Goal: Task Accomplishment & Management: Use online tool/utility

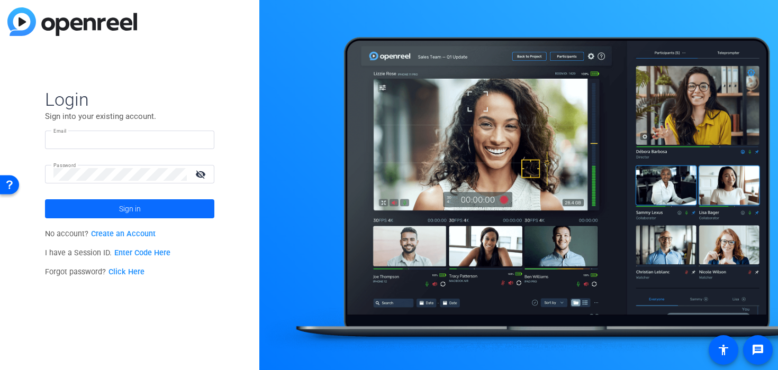
type input "[PERSON_NAME][EMAIL_ADDRESS][DOMAIN_NAME]"
click at [117, 198] on span at bounding box center [129, 208] width 169 height 25
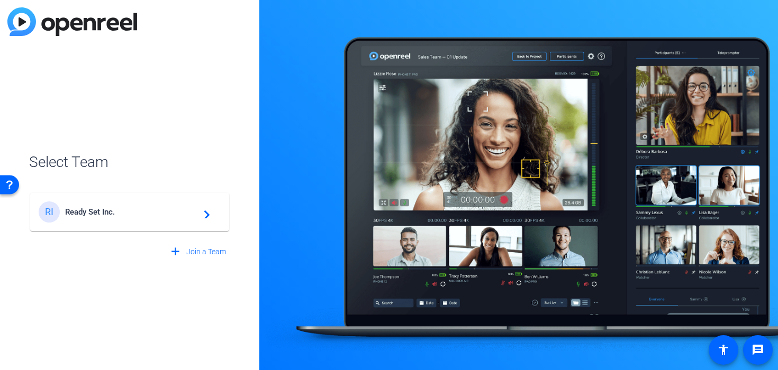
click at [114, 210] on span "Ready Set Inc." at bounding box center [131, 212] width 132 height 10
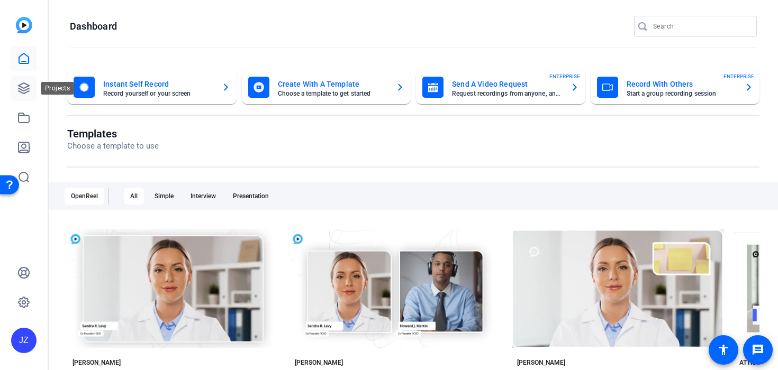
click at [26, 91] on icon at bounding box center [23, 88] width 13 height 13
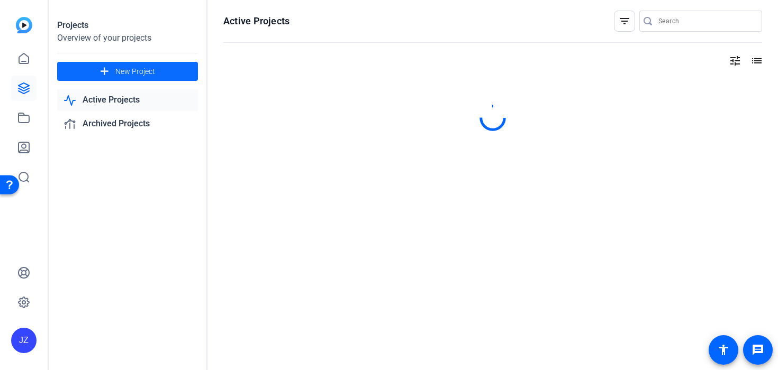
click at [108, 74] on mat-icon "add" at bounding box center [104, 71] width 13 height 13
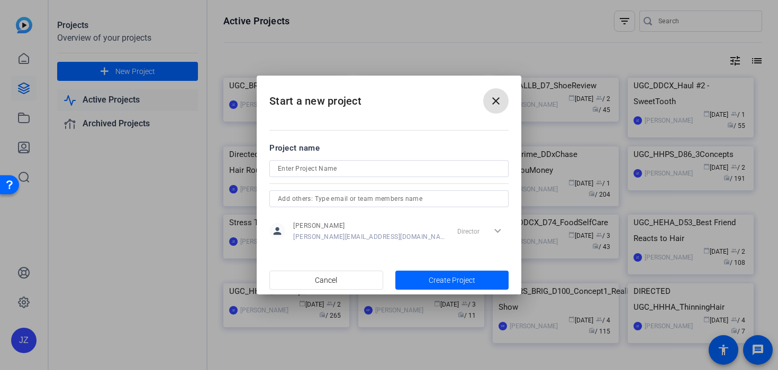
click at [290, 169] on input at bounding box center [389, 168] width 222 height 13
paste input "9914810988"
type input "9914810988"
click at [415, 285] on span "button" at bounding box center [452, 280] width 114 height 25
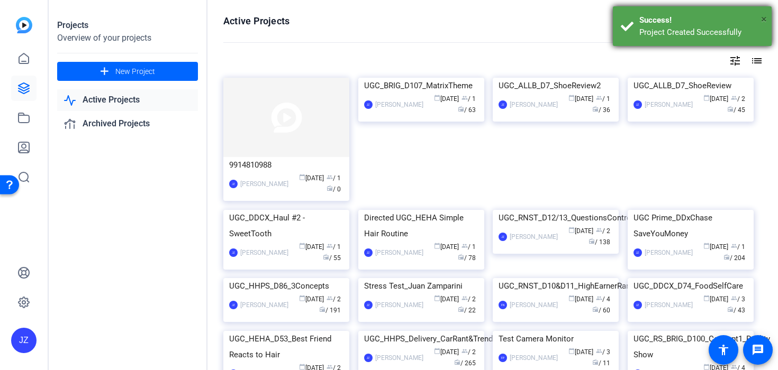
click at [761, 16] on span "×" at bounding box center [764, 19] width 6 height 13
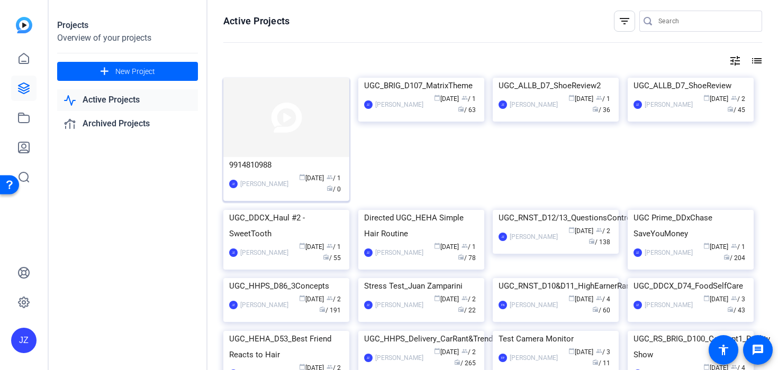
click at [282, 151] on img at bounding box center [286, 117] width 126 height 79
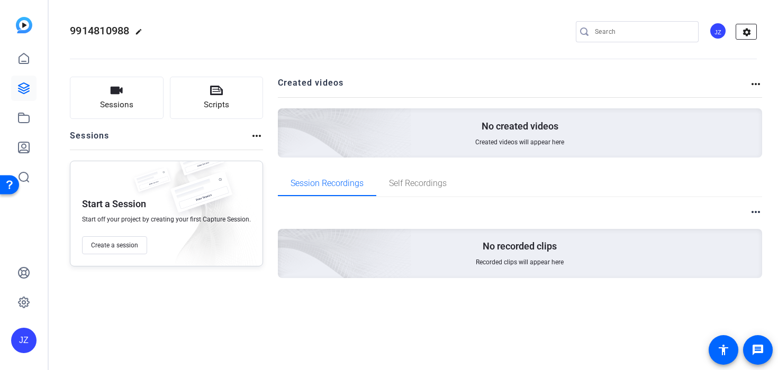
click at [752, 32] on mat-icon "settings" at bounding box center [746, 32] width 21 height 16
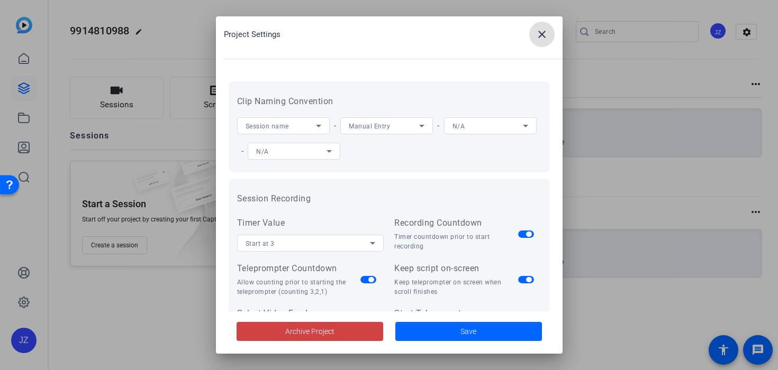
click at [358, 126] on span "Manual Entry" at bounding box center [369, 126] width 41 height 7
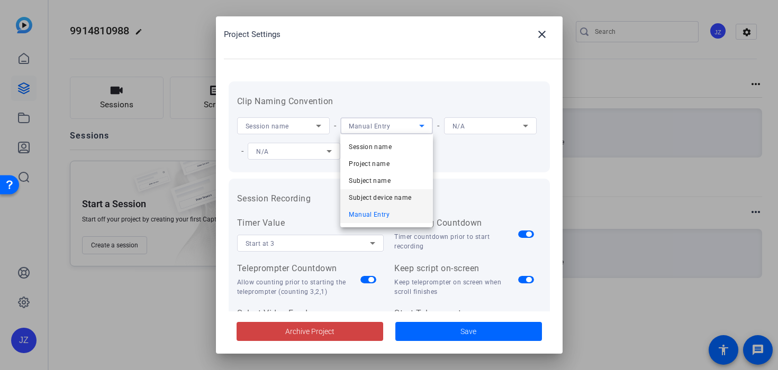
click at [363, 194] on span "Subject device name" at bounding box center [380, 197] width 62 height 13
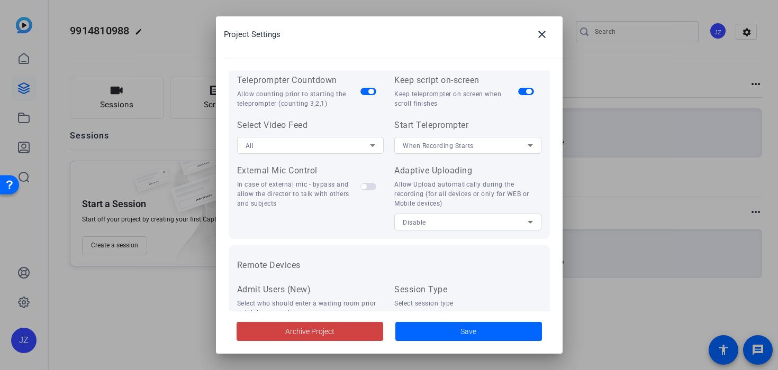
scroll to position [242, 0]
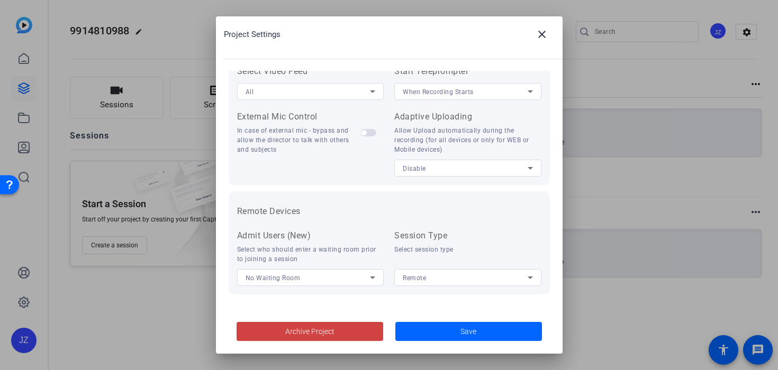
click at [461, 276] on div "Remote" at bounding box center [465, 277] width 125 height 13
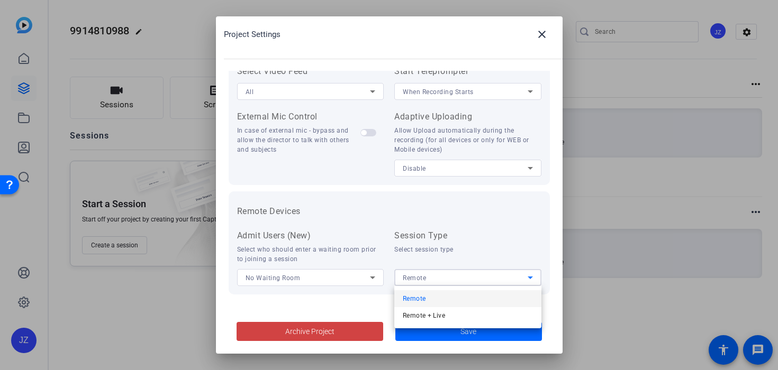
click at [451, 168] on div at bounding box center [389, 185] width 778 height 370
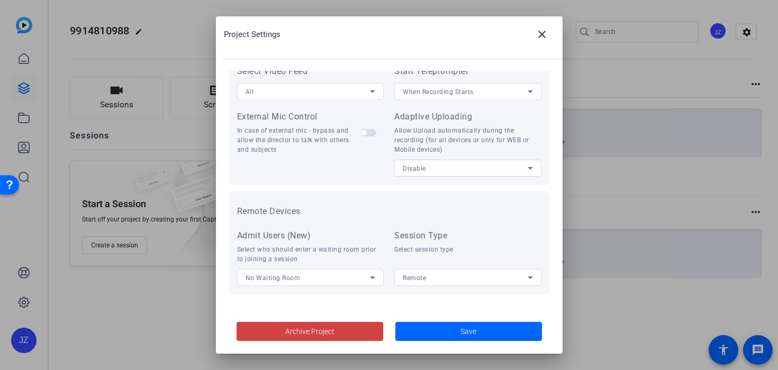
click at [451, 168] on div "Disable" at bounding box center [465, 168] width 125 height 13
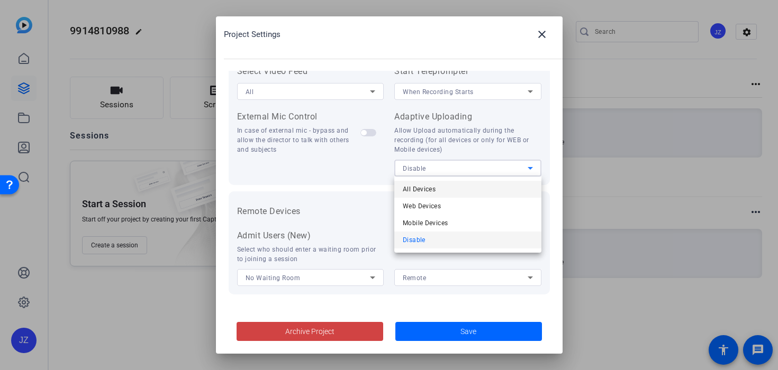
click at [451, 184] on mat-option "All Devices" at bounding box center [467, 189] width 147 height 17
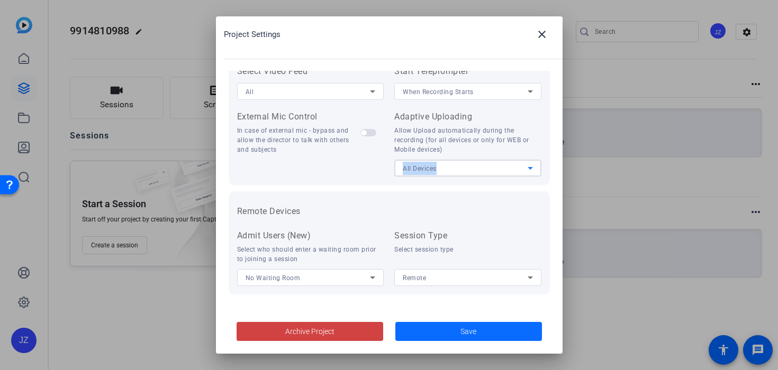
click at [457, 334] on span at bounding box center [468, 331] width 147 height 25
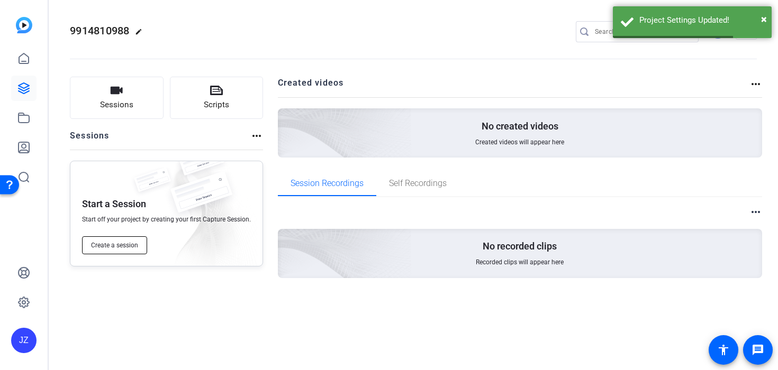
click at [120, 243] on span "Create a session" at bounding box center [114, 245] width 47 height 8
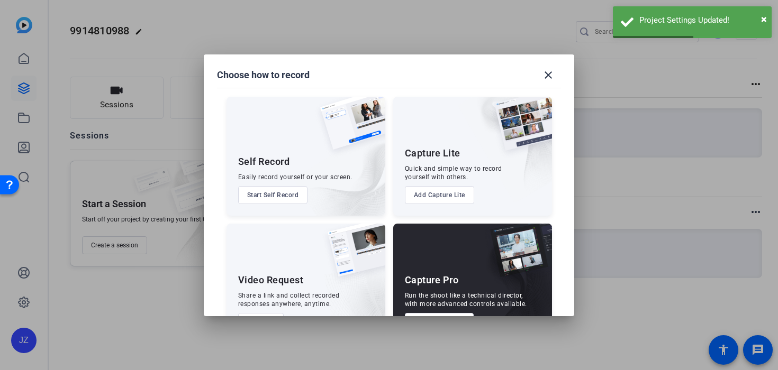
scroll to position [37, 0]
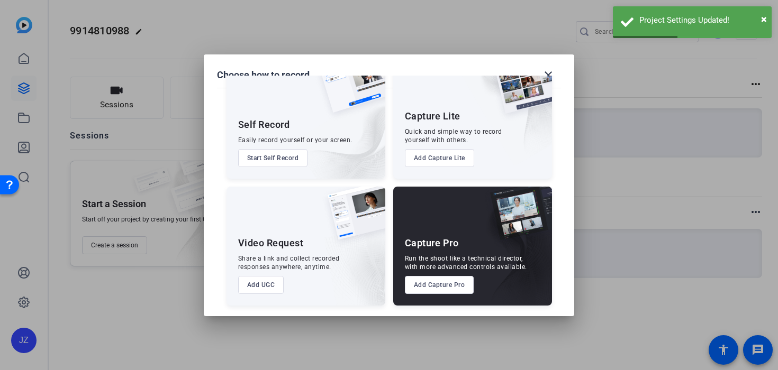
click at [446, 293] on button "Add Capture Pro" at bounding box center [439, 285] width 69 height 18
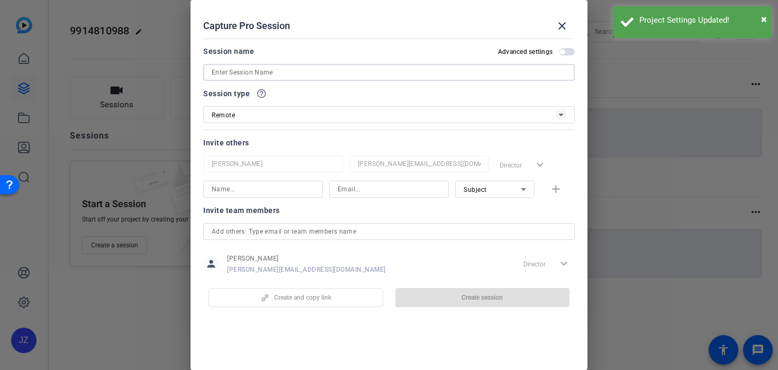
click at [217, 75] on input at bounding box center [389, 72] width 354 height 13
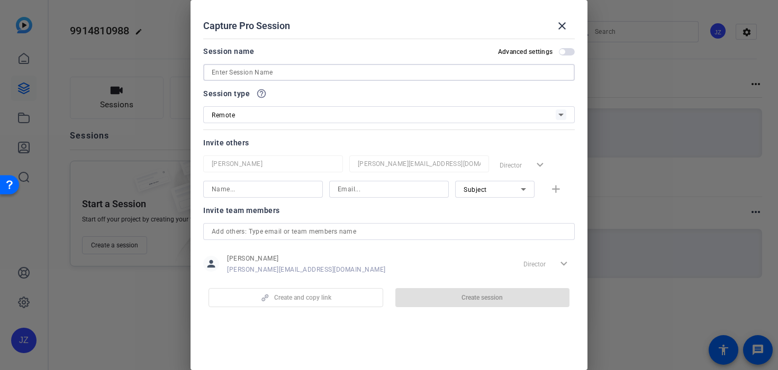
paste input "9914810988"
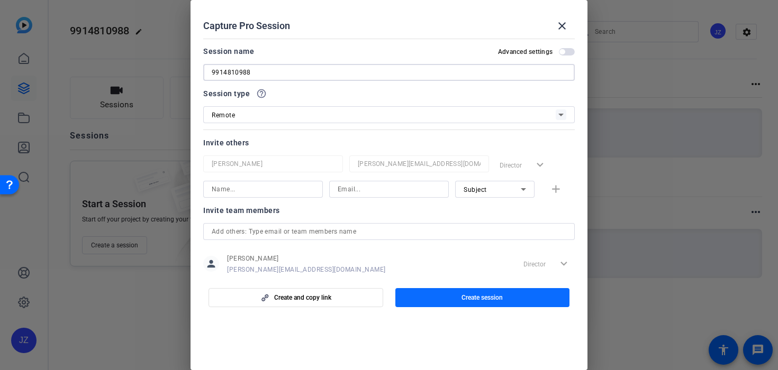
type input "9914810988"
click at [434, 294] on span "button" at bounding box center [482, 297] width 175 height 25
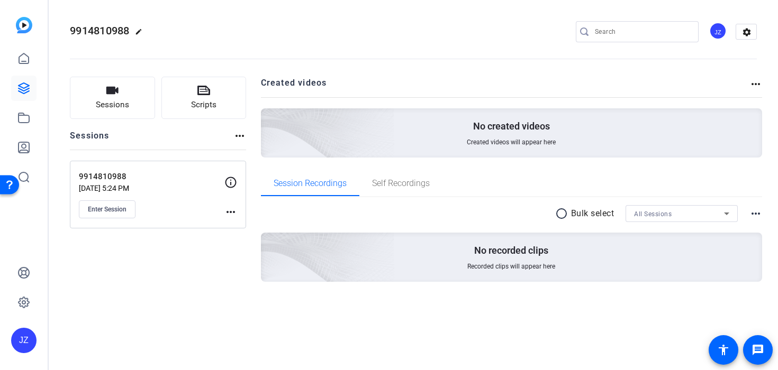
click at [143, 32] on mat-icon "edit" at bounding box center [141, 34] width 13 height 13
drag, startPoint x: 135, startPoint y: 31, endPoint x: 66, endPoint y: 25, distance: 69.5
click at [66, 25] on mat-toolbar "9914810988 check_circle clear JZ settings" at bounding box center [413, 31] width 729 height 63
paste input "DIRECTED UGC_DDTY_Pure Foundation"
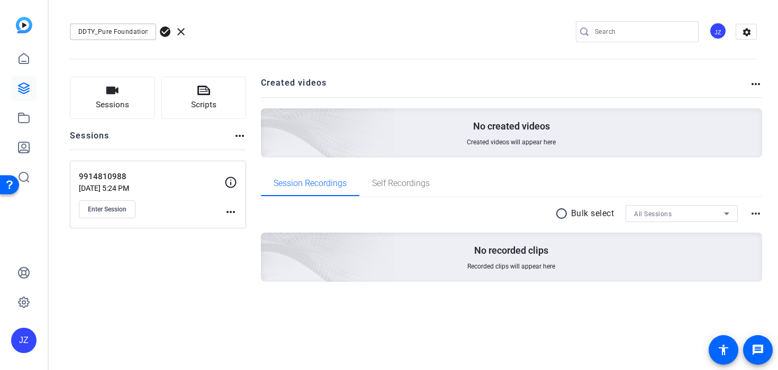
type input "DIRECTED UGC_DDTY_Pure Foundation"
click at [163, 30] on span "check_circle" at bounding box center [165, 31] width 13 height 13
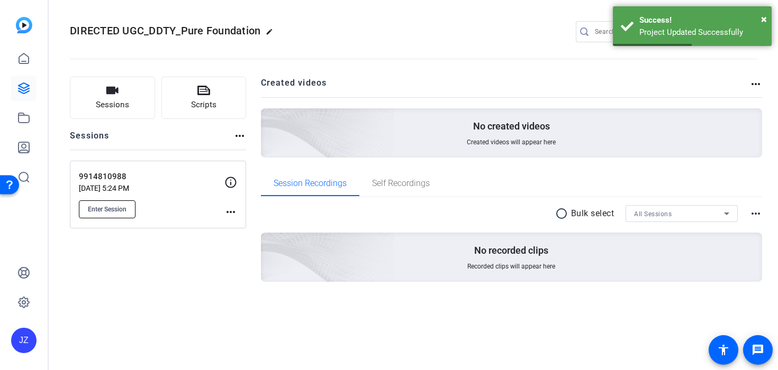
click at [122, 209] on span "Enter Session" at bounding box center [107, 209] width 39 height 8
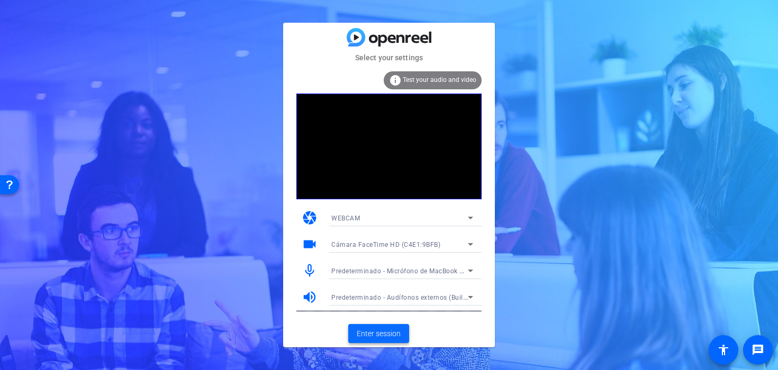
click at [370, 335] on span "Enter session" at bounding box center [379, 333] width 44 height 11
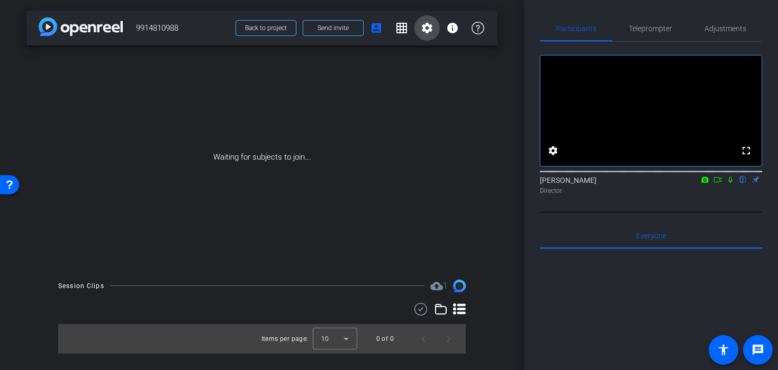
click at [431, 26] on mat-icon "settings" at bounding box center [427, 28] width 13 height 13
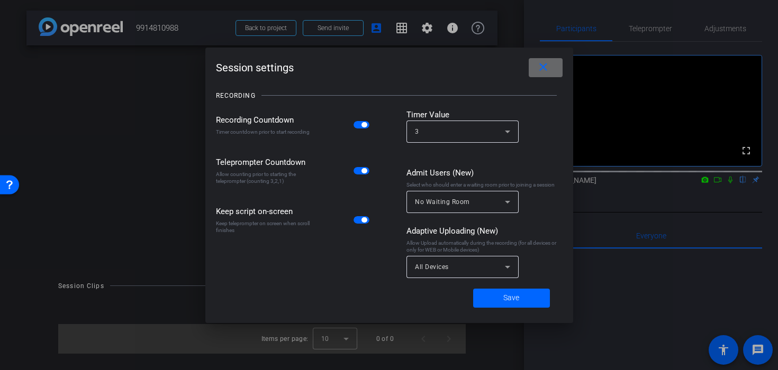
click at [544, 67] on mat-icon "close" at bounding box center [542, 67] width 13 height 13
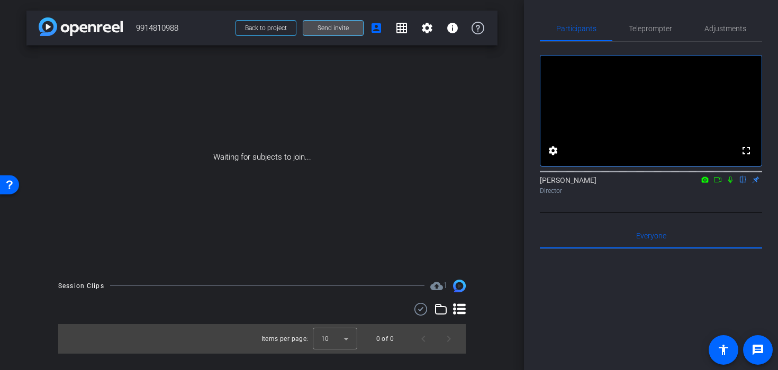
click at [323, 22] on span at bounding box center [333, 27] width 60 height 25
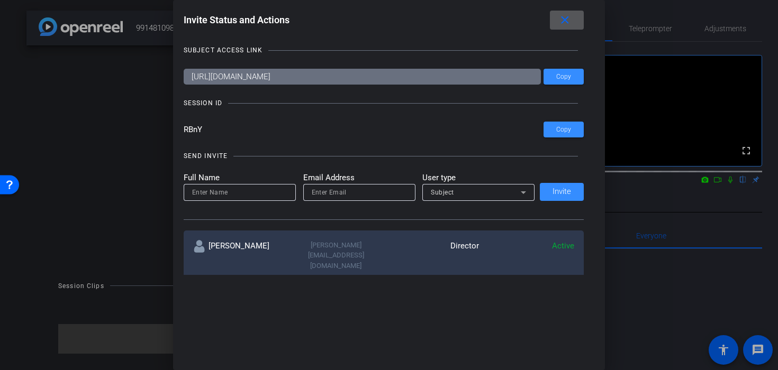
click at [228, 191] on input at bounding box center [239, 192] width 95 height 13
type input "[PERSON_NAME]"
click at [310, 193] on div at bounding box center [359, 192] width 112 height 17
click at [436, 189] on span "Subject" at bounding box center [442, 192] width 23 height 7
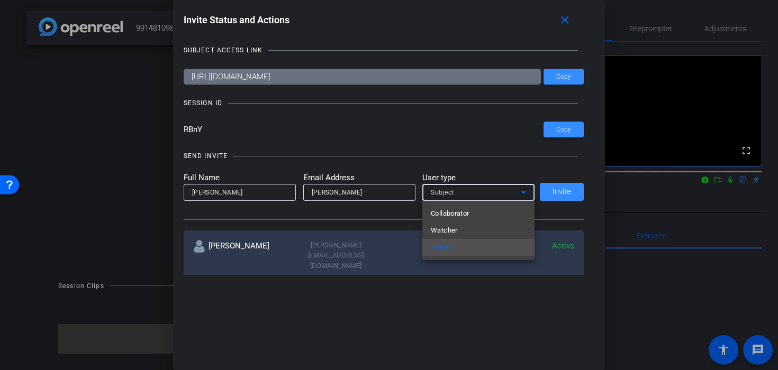
click at [357, 200] on div at bounding box center [389, 185] width 778 height 370
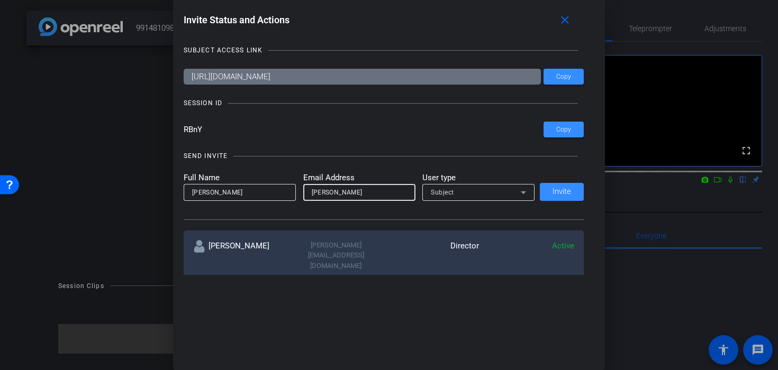
drag, startPoint x: 344, startPoint y: 194, endPoint x: 300, endPoint y: 194, distance: 43.4
click at [300, 194] on form "Full Name [PERSON_NAME] Email Address [PERSON_NAME] User type Subject" at bounding box center [359, 186] width 351 height 29
paste input "[EMAIL_ADDRESS][DOMAIN_NAME]"
type input "[EMAIL_ADDRESS][DOMAIN_NAME]"
click at [260, 196] on input "[PERSON_NAME]" at bounding box center [239, 192] width 95 height 13
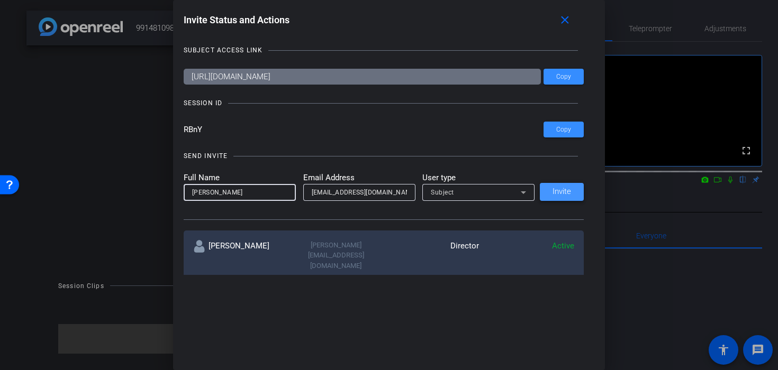
type input "[PERSON_NAME]"
click at [567, 200] on span at bounding box center [562, 191] width 44 height 25
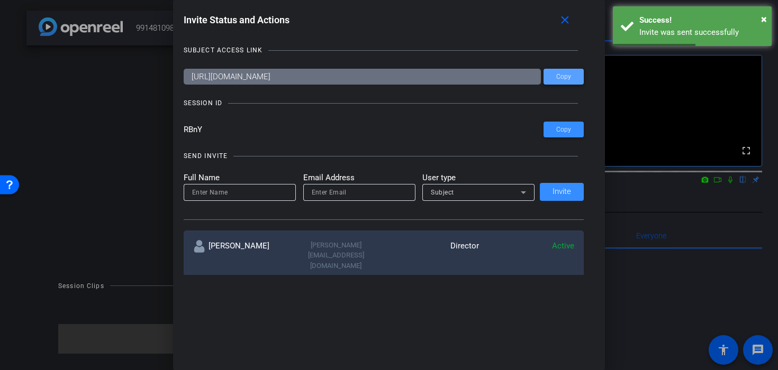
click at [551, 79] on span at bounding box center [563, 76] width 40 height 25
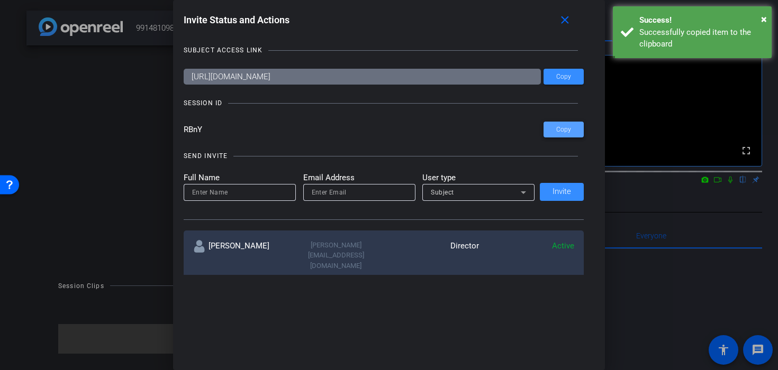
click at [546, 127] on span at bounding box center [563, 129] width 40 height 25
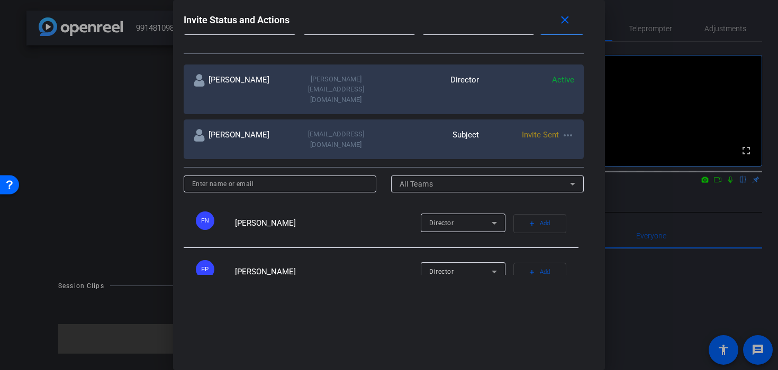
scroll to position [169, 0]
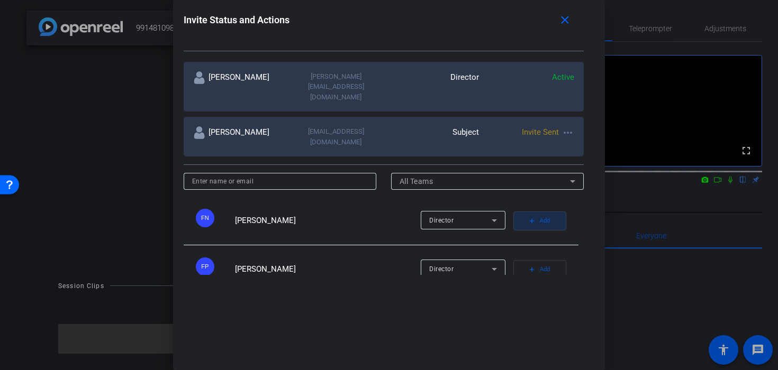
click at [541, 214] on span "Add" at bounding box center [545, 221] width 10 height 15
